Goal: Information Seeking & Learning: Learn about a topic

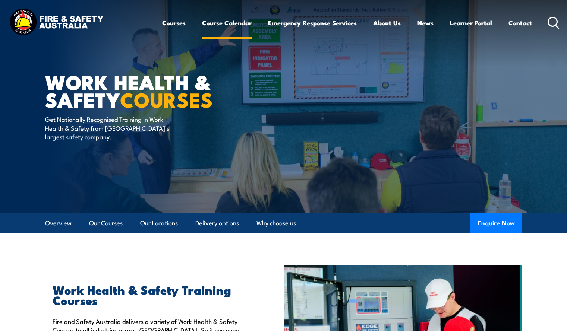
click at [243, 24] on link "Course Calendar" at bounding box center [227, 23] width 50 height 20
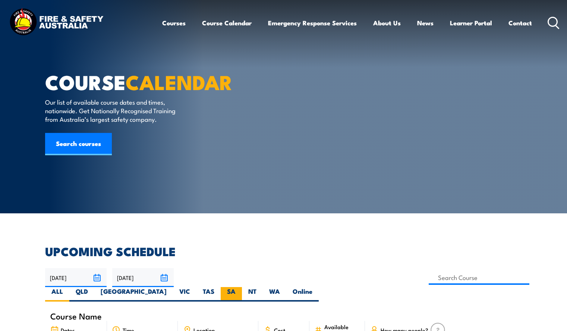
click at [242, 287] on label "SA" at bounding box center [231, 294] width 21 height 15
click at [240, 287] on input "SA" at bounding box center [238, 289] width 5 height 5
radio input "true"
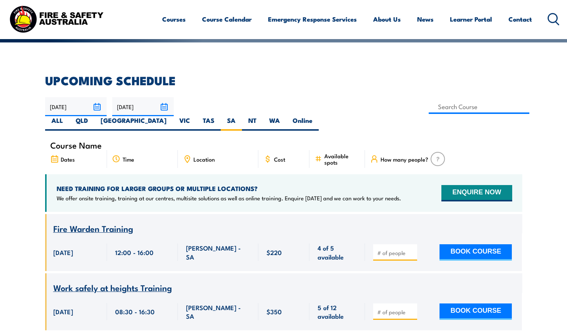
scroll to position [198, 0]
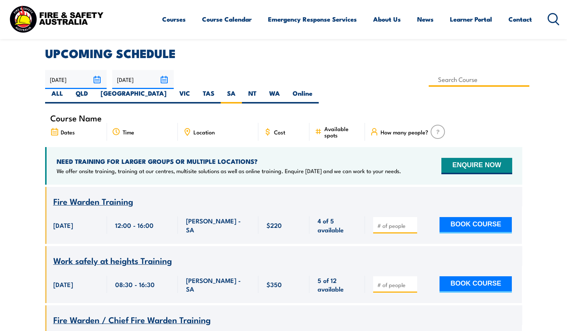
click at [429, 79] on input at bounding box center [479, 79] width 101 height 15
type input "BSB41419 – Certificate IV in Work Health and Safety"
